Goal: Obtain resource: Download file/media

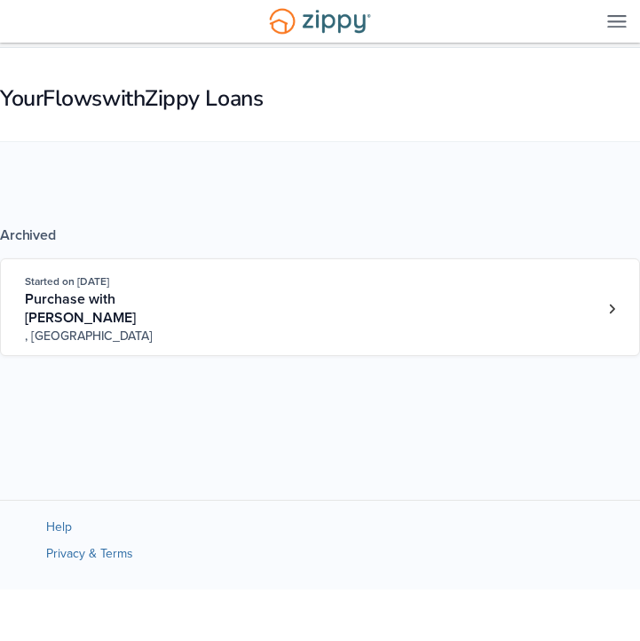
click at [357, 306] on div "Started on Dec. 17th, 2024 Purchase with Chyenne Grey , IL" at bounding box center [312, 309] width 574 height 73
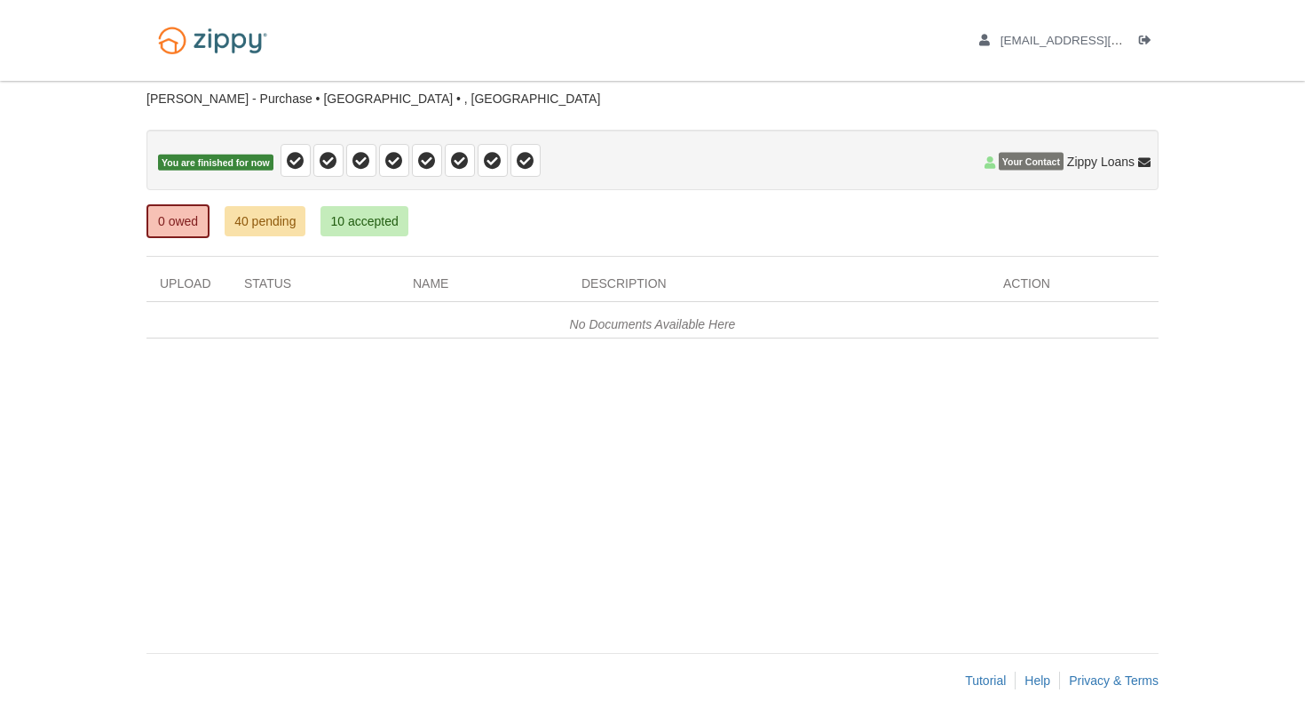
click at [368, 223] on link "10 accepted" at bounding box center [364, 221] width 87 height 30
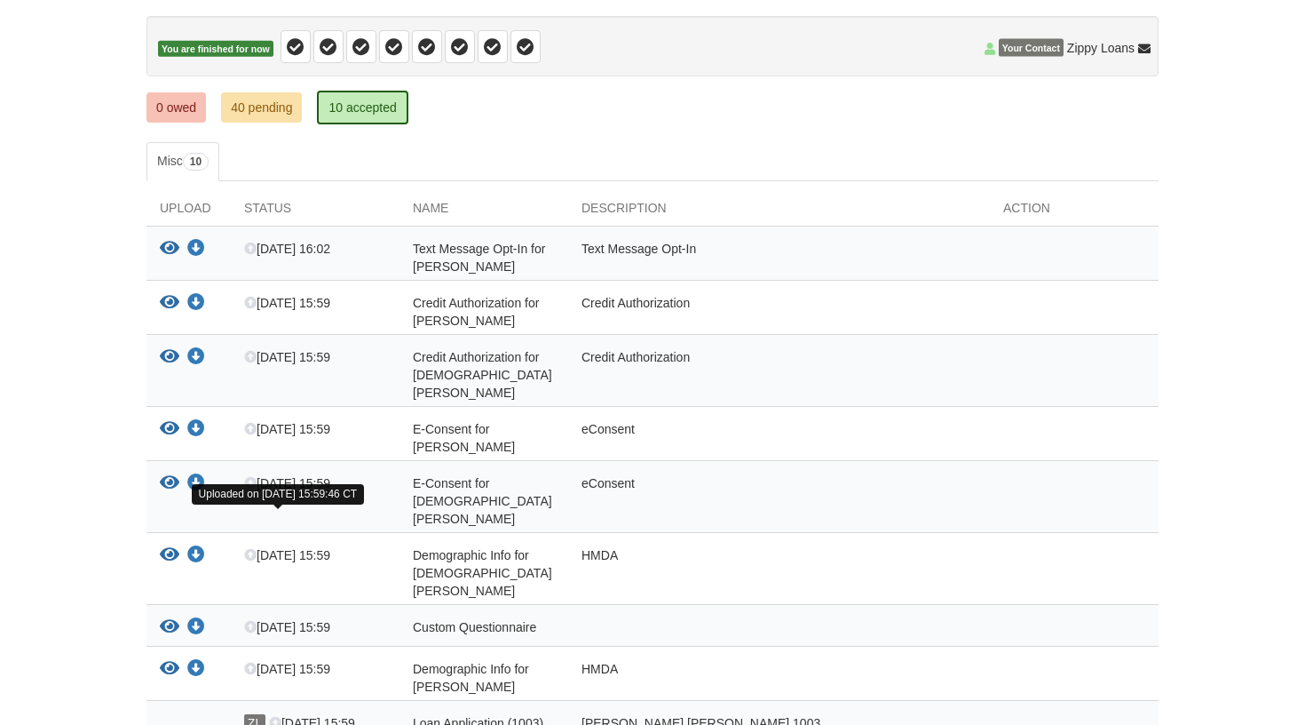
scroll to position [95, 0]
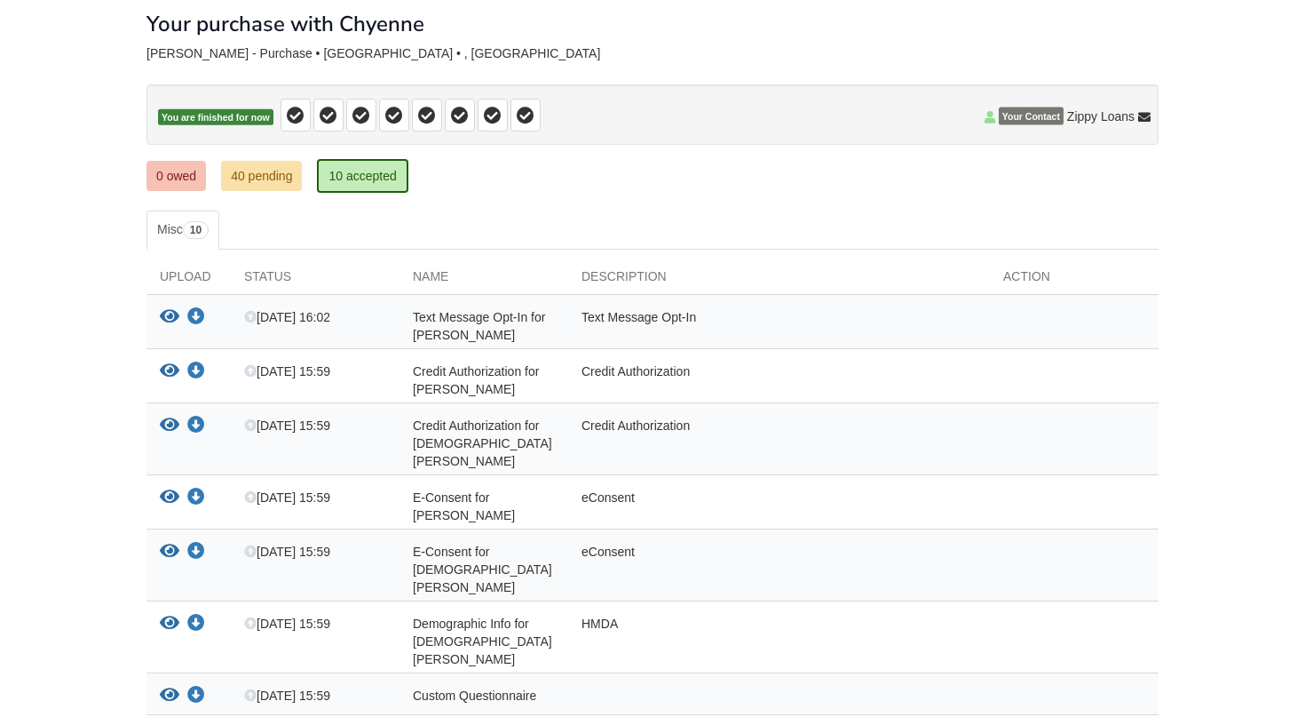
click at [292, 182] on link "40 pending" at bounding box center [261, 176] width 81 height 30
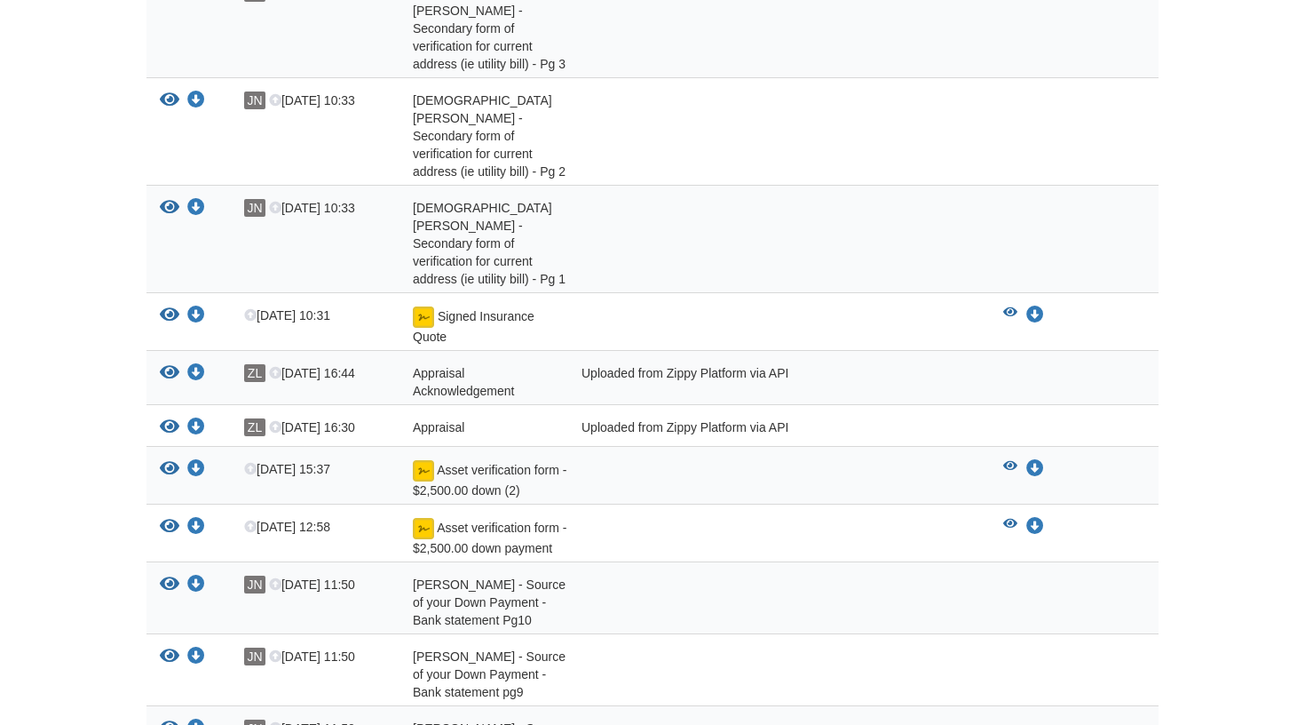
scroll to position [421, 0]
click at [515, 362] on div "Appraisal Acknowledgement" at bounding box center [484, 380] width 169 height 36
click at [441, 364] on span "Appraisal Acknowledgement" at bounding box center [463, 380] width 101 height 32
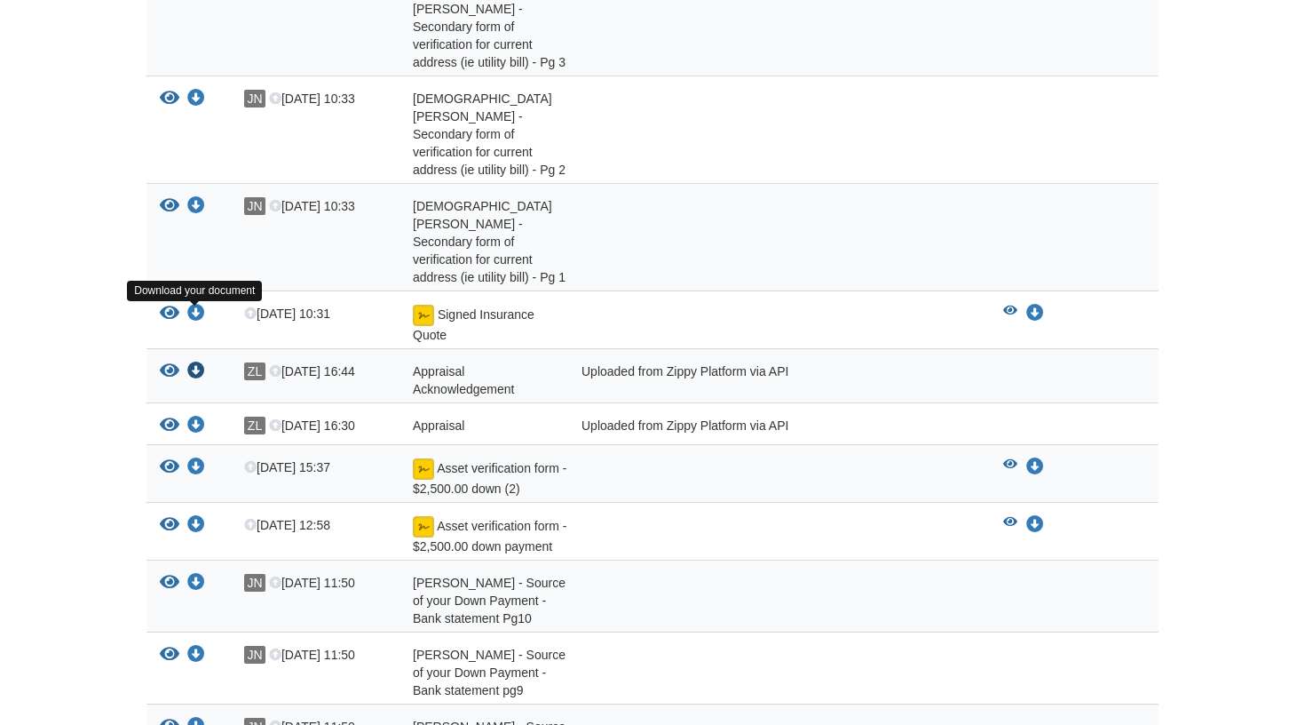
click at [200, 362] on icon "Download Appraisal Acknowledgement" at bounding box center [196, 371] width 18 height 18
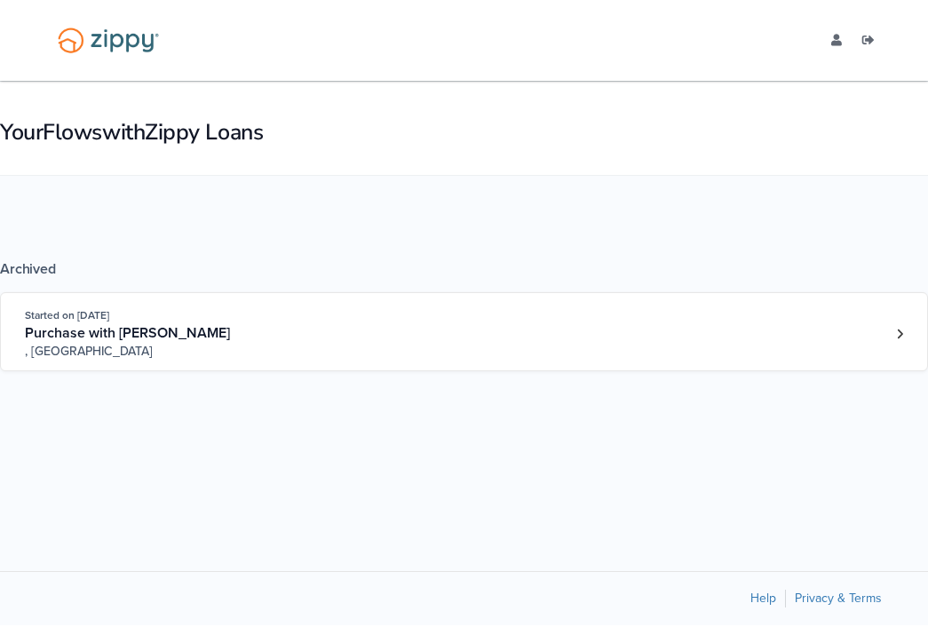
click at [280, 338] on div "Started on [DATE] Purchase with [PERSON_NAME] , [GEOGRAPHIC_DATA]" at bounding box center [154, 333] width 258 height 54
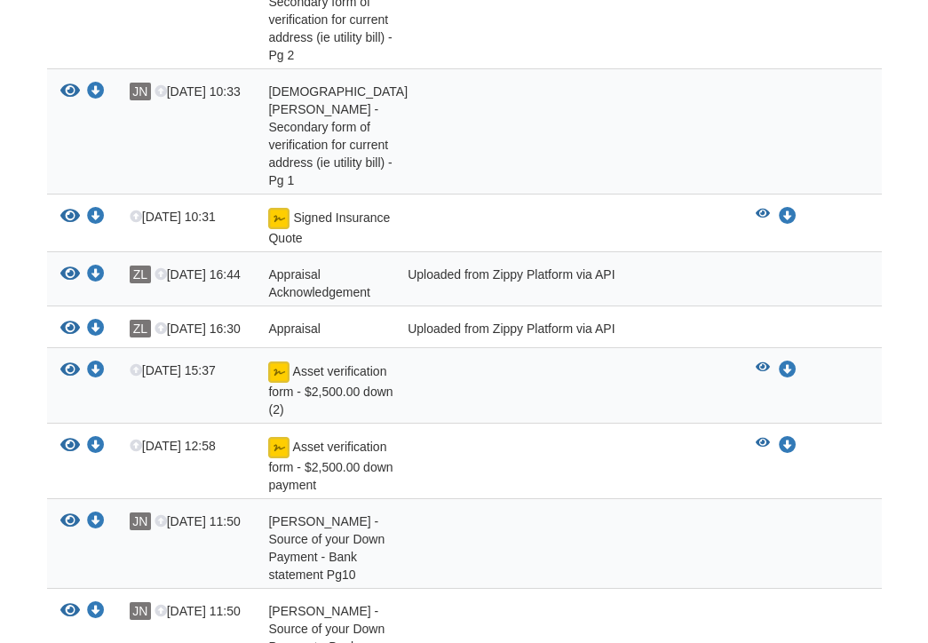
scroll to position [599, 0]
click at [96, 320] on icon "Download Appraisal" at bounding box center [96, 329] width 18 height 18
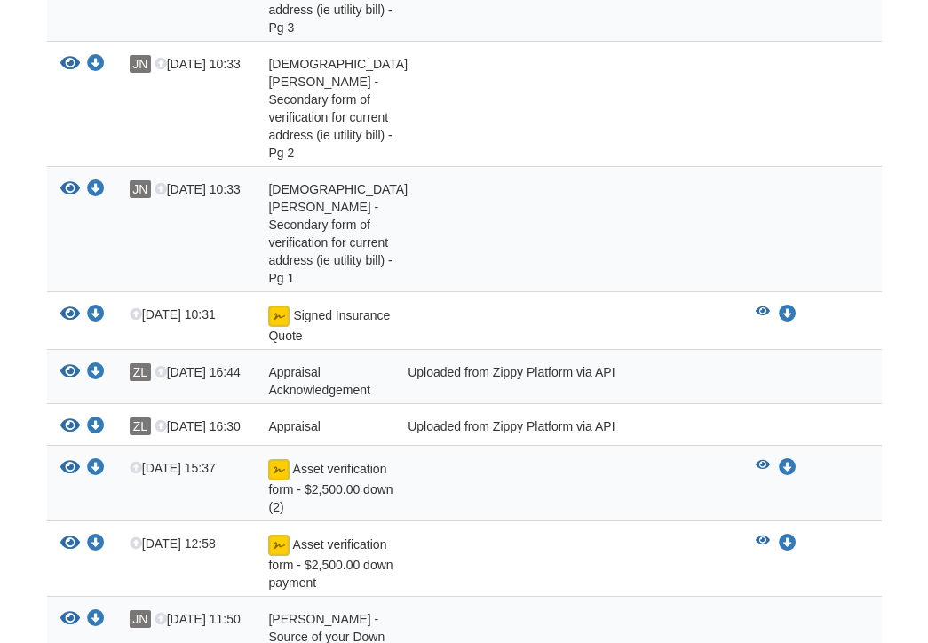
scroll to position [504, 0]
